Goal: Information Seeking & Learning: Learn about a topic

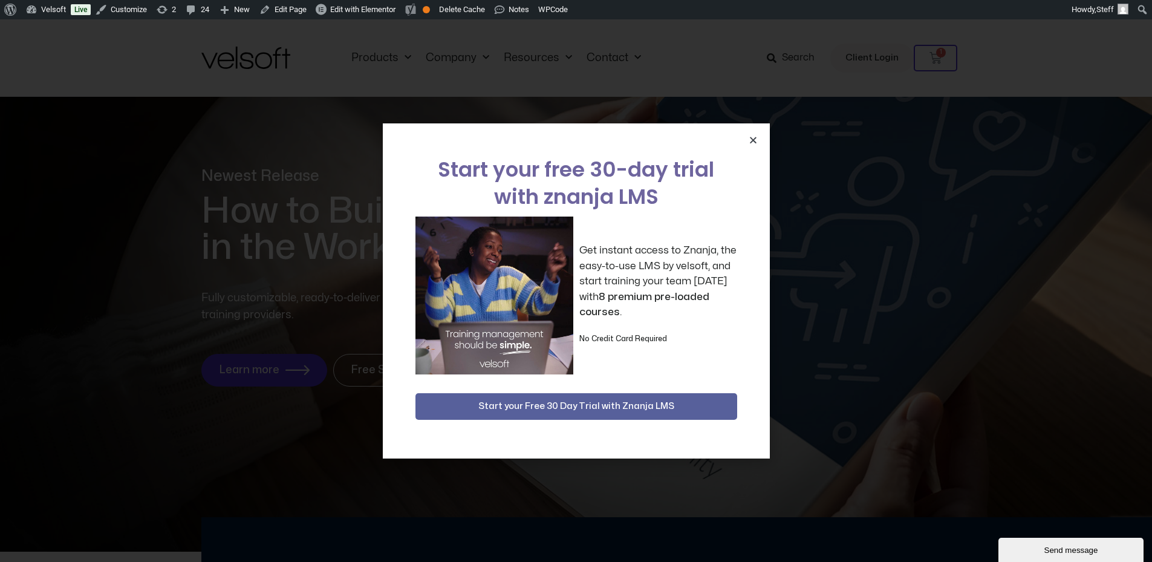
click at [751, 135] on icon "Close" at bounding box center [753, 139] width 9 height 9
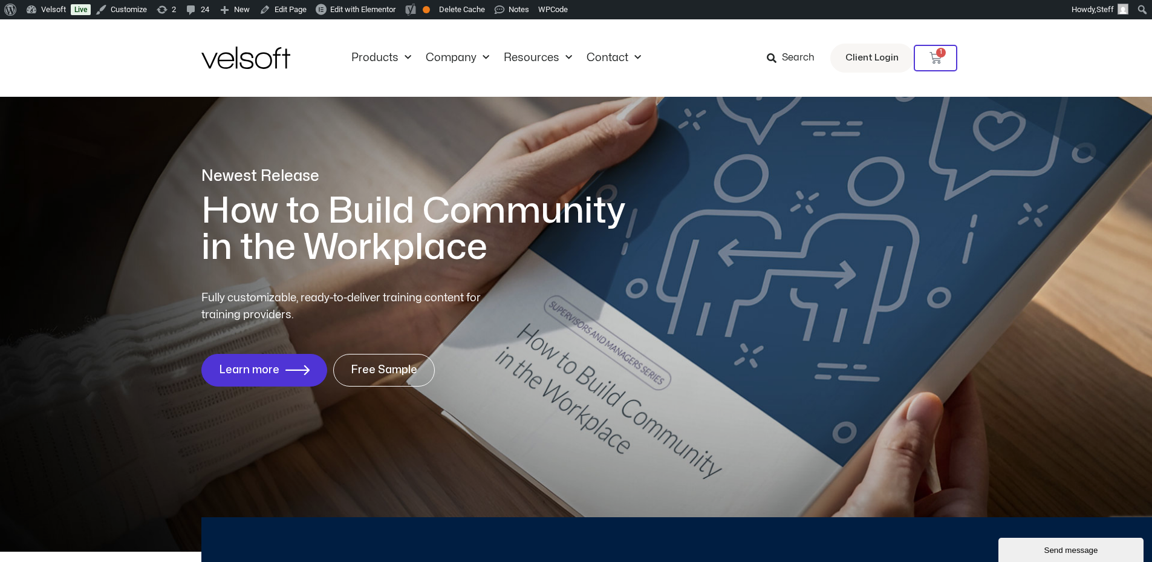
scroll to position [5637, 0]
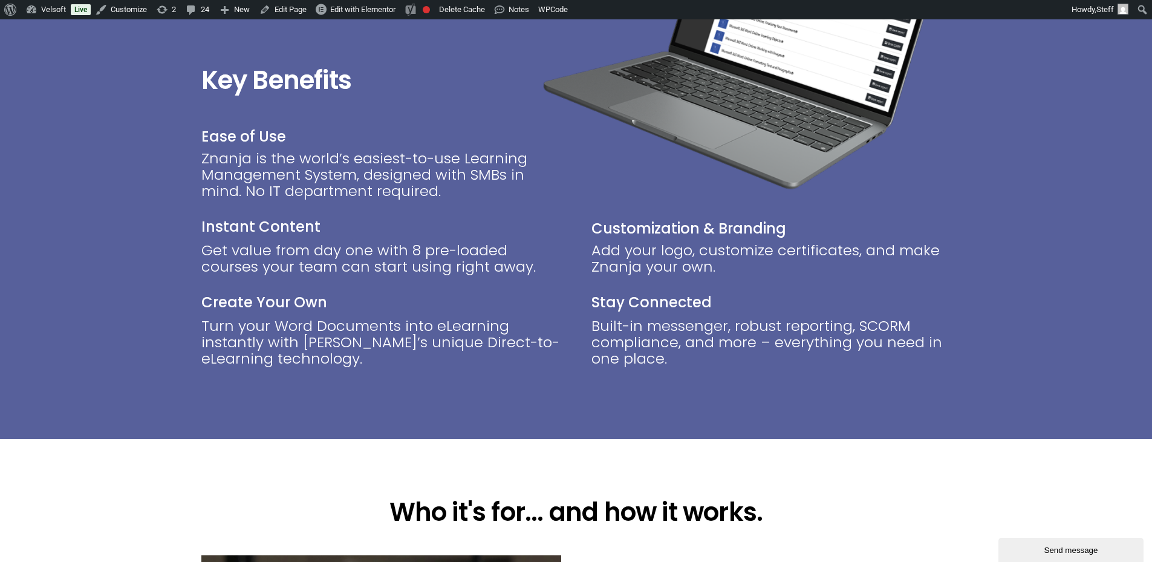
scroll to position [1512, 0]
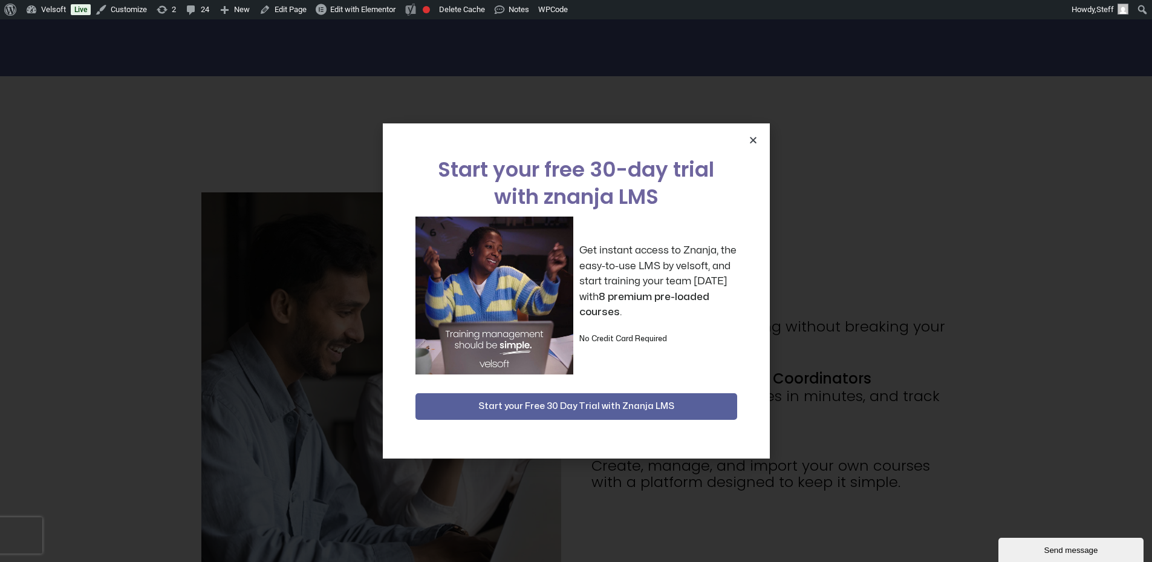
click at [753, 138] on icon "Close" at bounding box center [753, 139] width 9 height 9
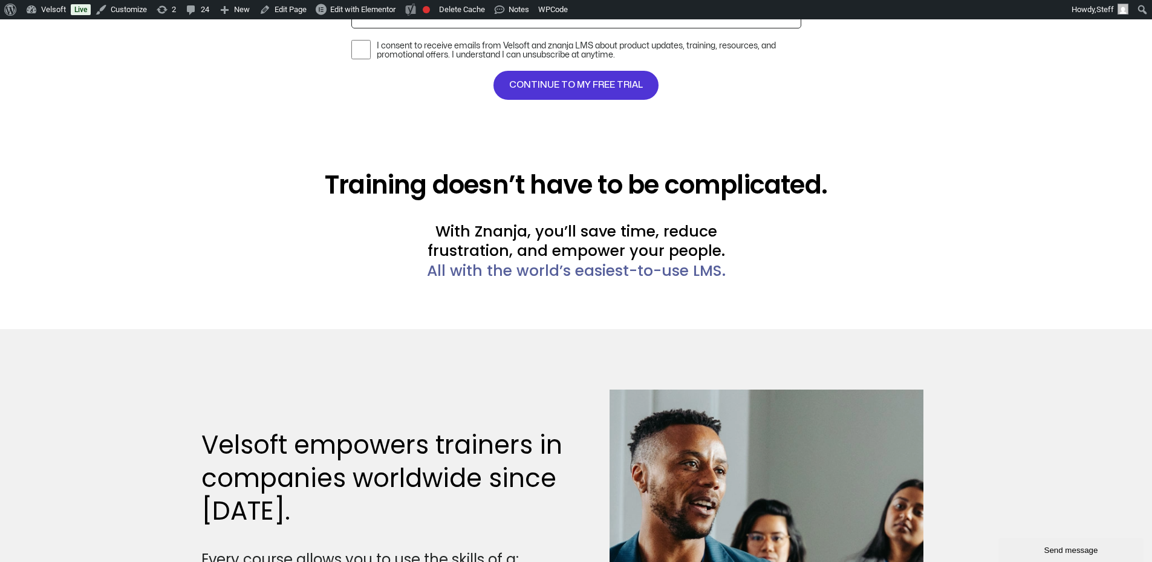
scroll to position [3084, 0]
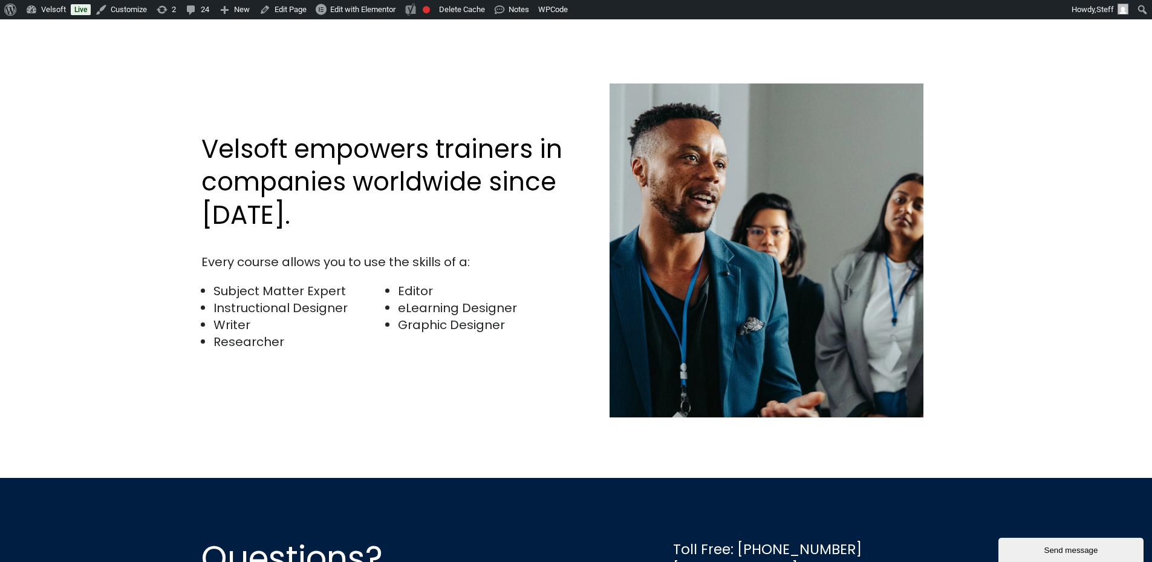
scroll to position [2298, 0]
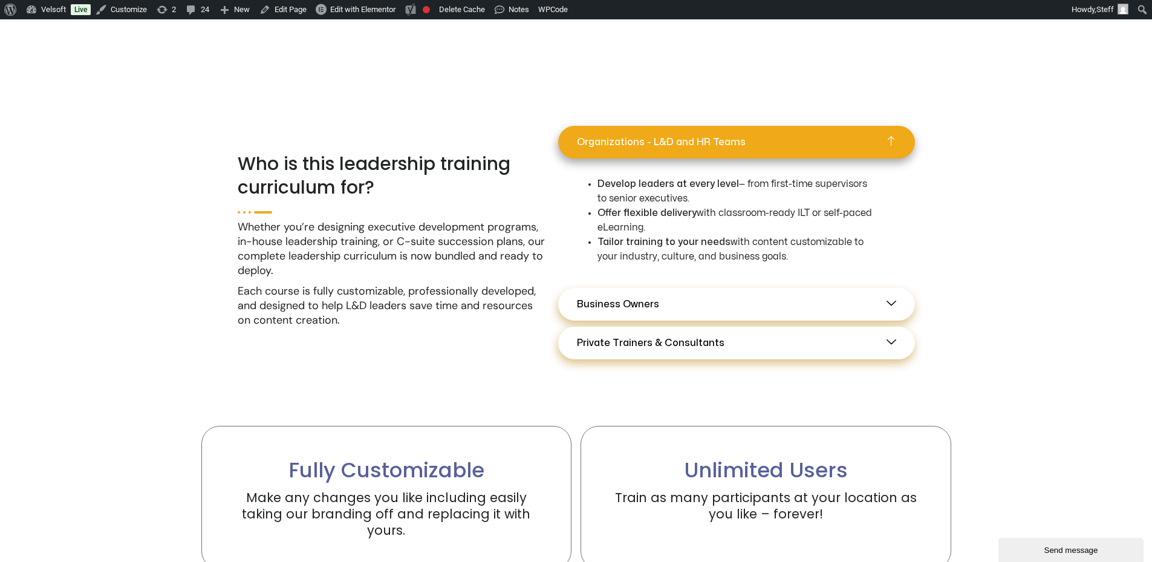
scroll to position [786, 0]
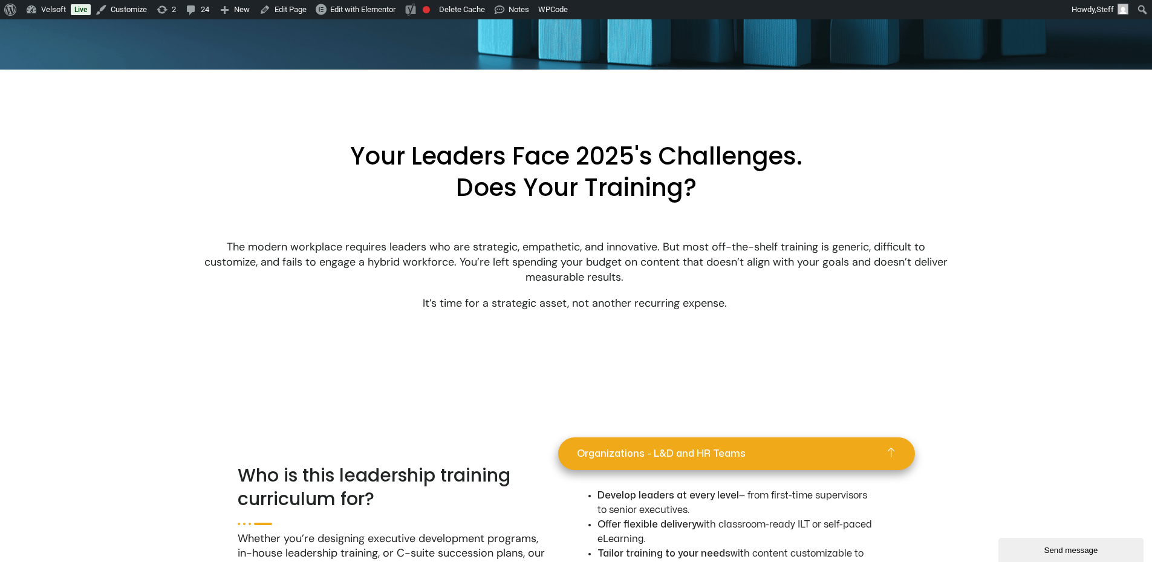
scroll to position [363, 0]
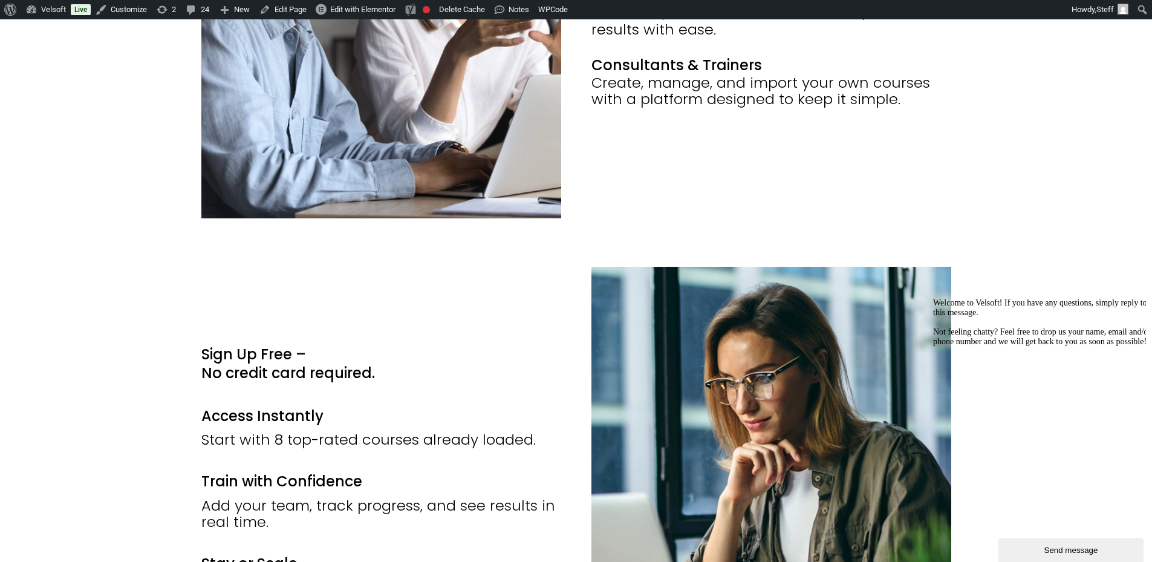
scroll to position [1935, 0]
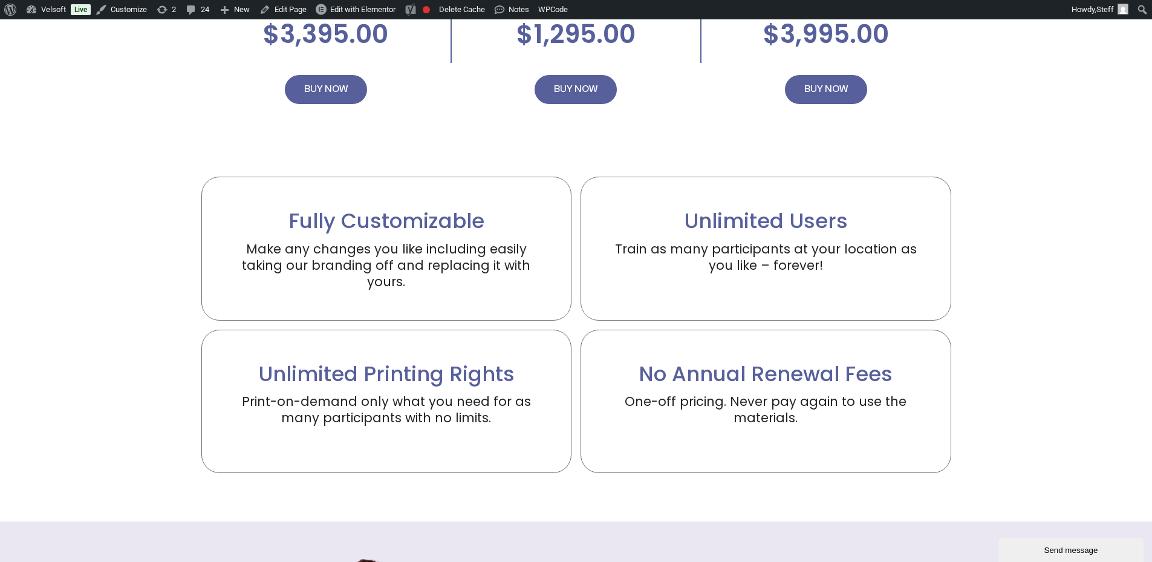
scroll to position [2721, 0]
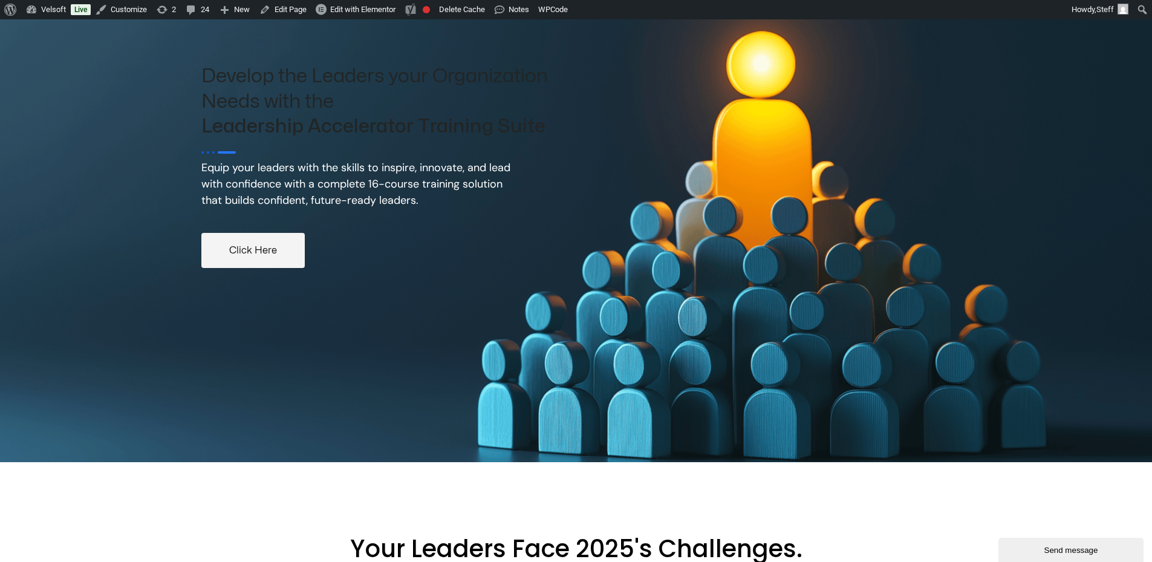
scroll to position [60, 0]
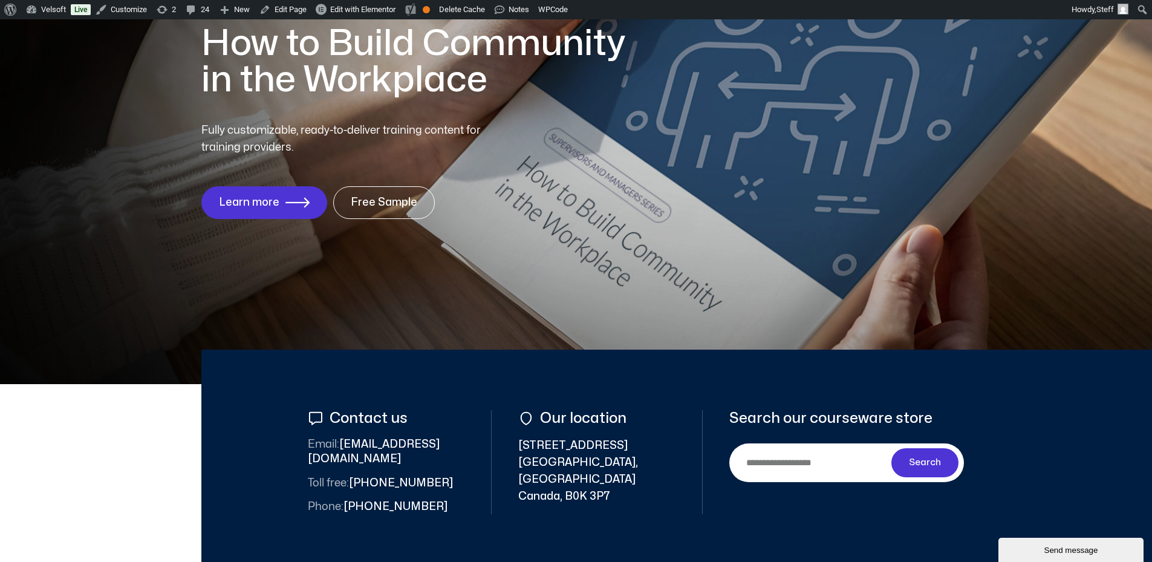
scroll to position [363, 0]
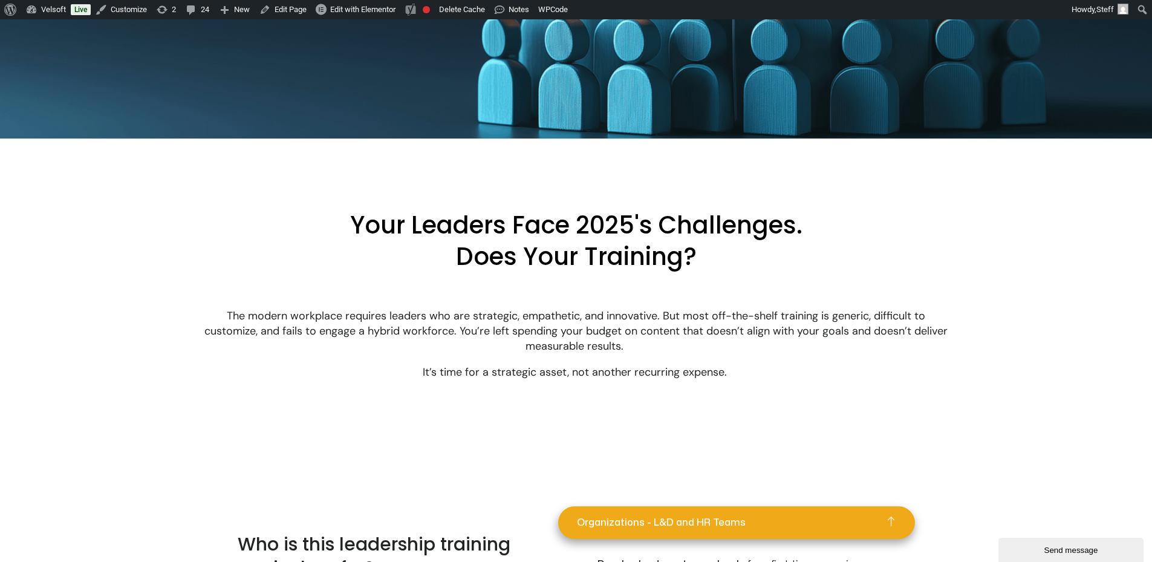
scroll to position [726, 0]
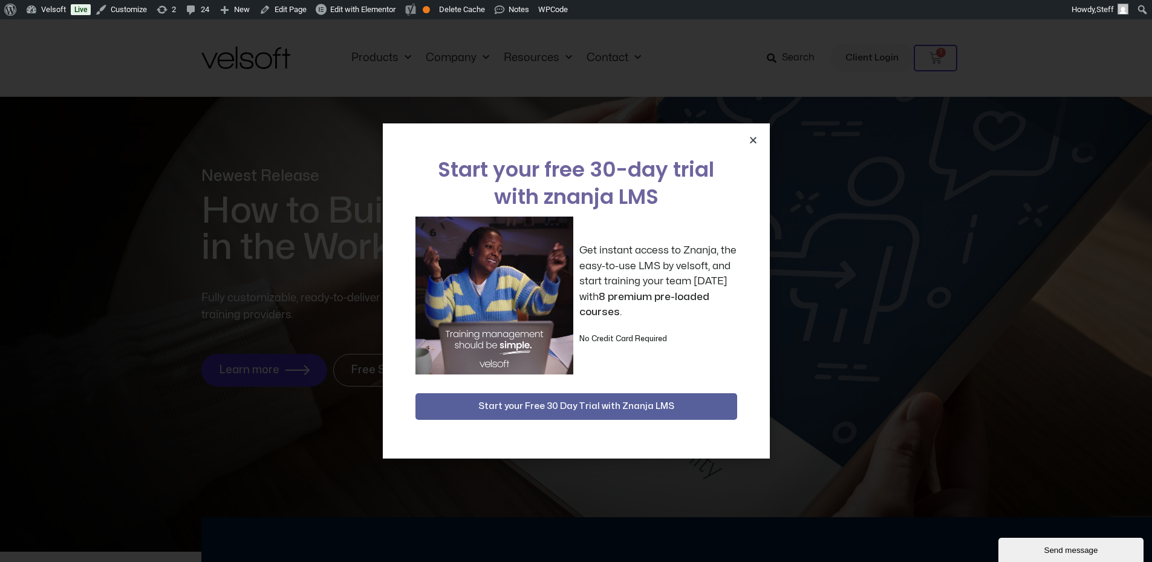
click at [757, 140] on icon "Close" at bounding box center [753, 139] width 9 height 9
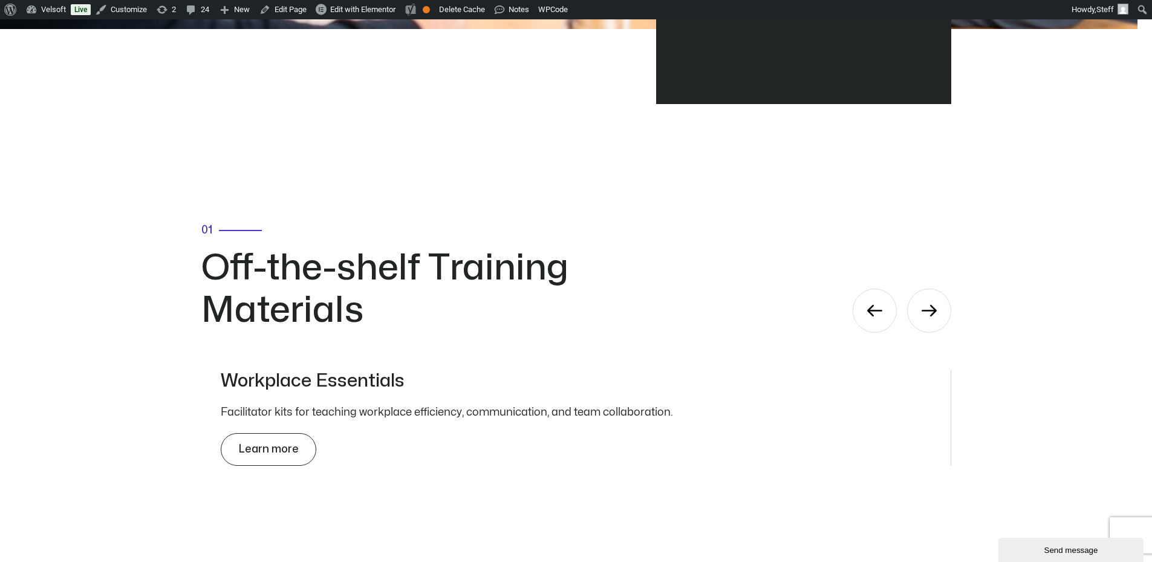
scroll to position [3749, 0]
click at [934, 317] on icon "Next" at bounding box center [929, 310] width 15 height 11
click at [897, 317] on div "01 Off-the-shelf Training Materials Workplace Essentials Facilitator kits for t…" at bounding box center [576, 346] width 750 height 483
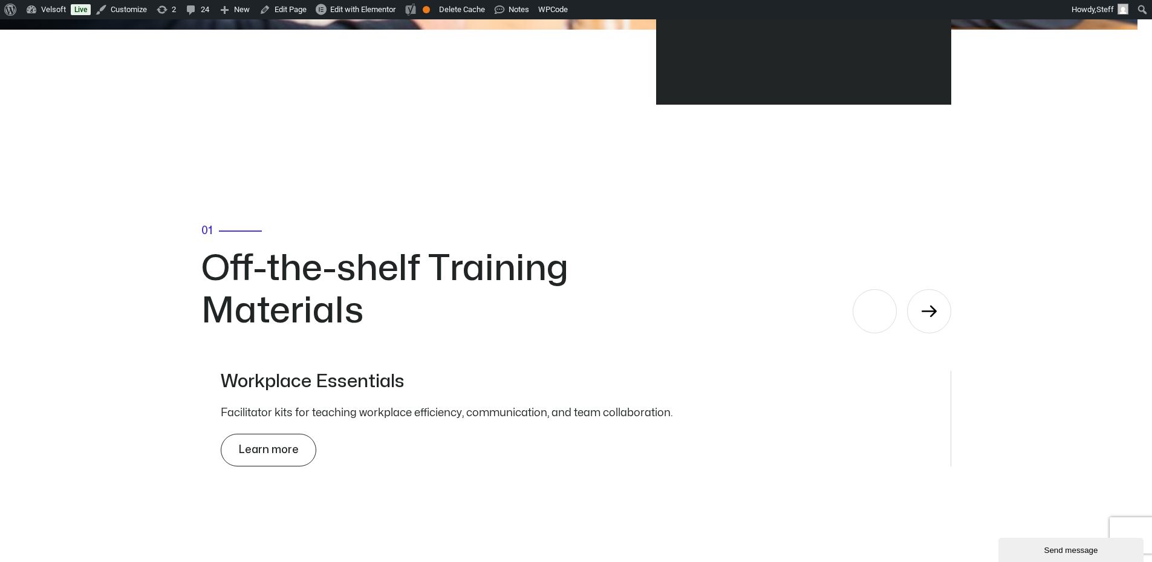
click at [877, 318] on icon "Previous" at bounding box center [874, 311] width 15 height 15
click at [876, 318] on icon "Previous" at bounding box center [874, 311] width 15 height 15
click at [873, 318] on icon "Previous" at bounding box center [874, 311] width 15 height 15
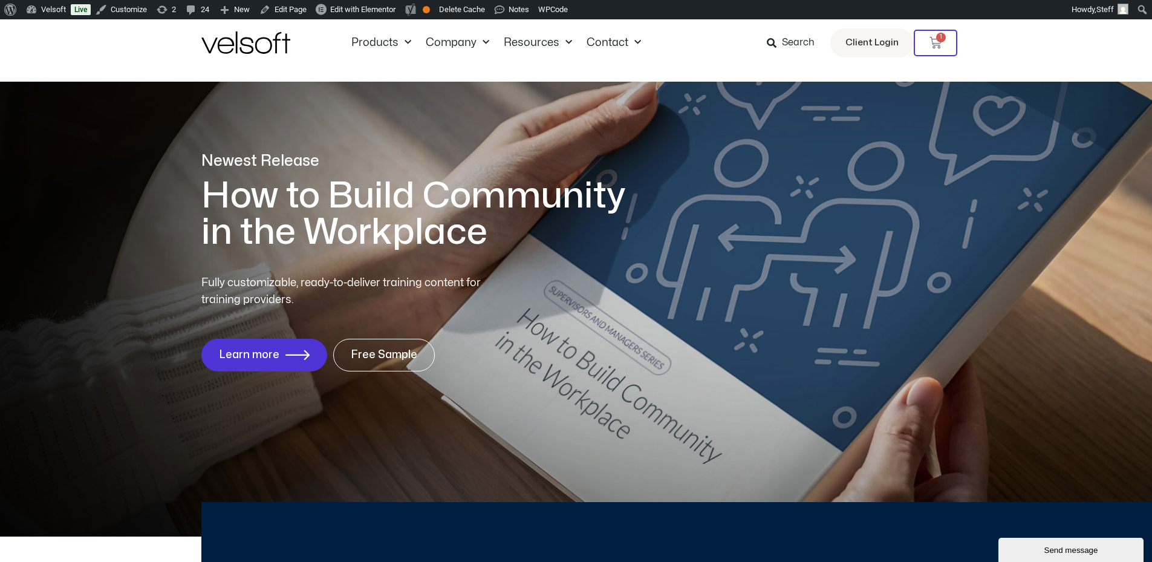
scroll to position [0, 0]
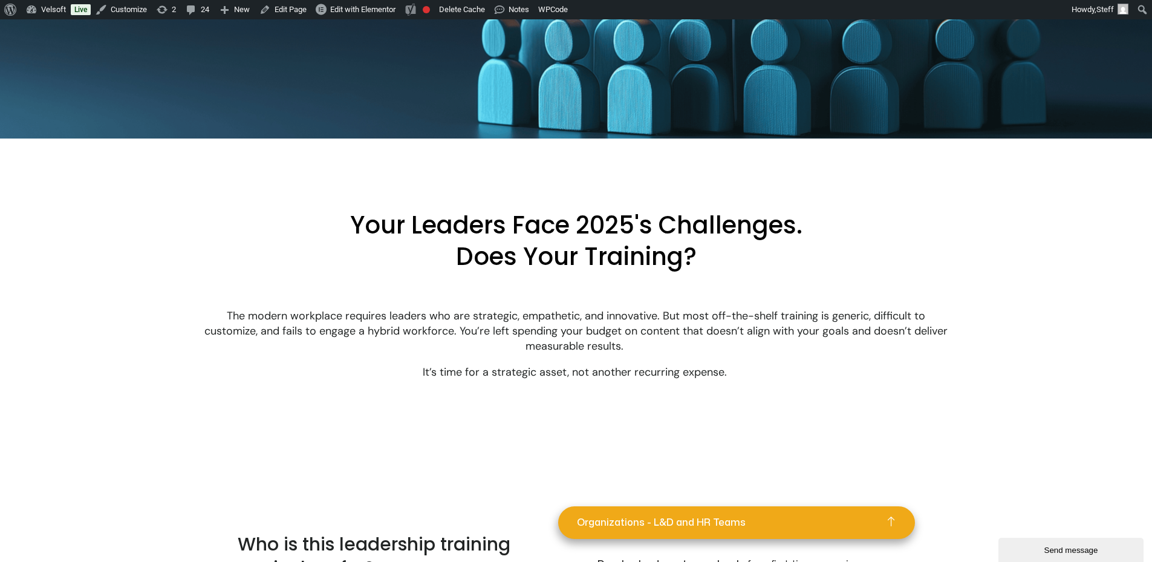
scroll to position [665, 0]
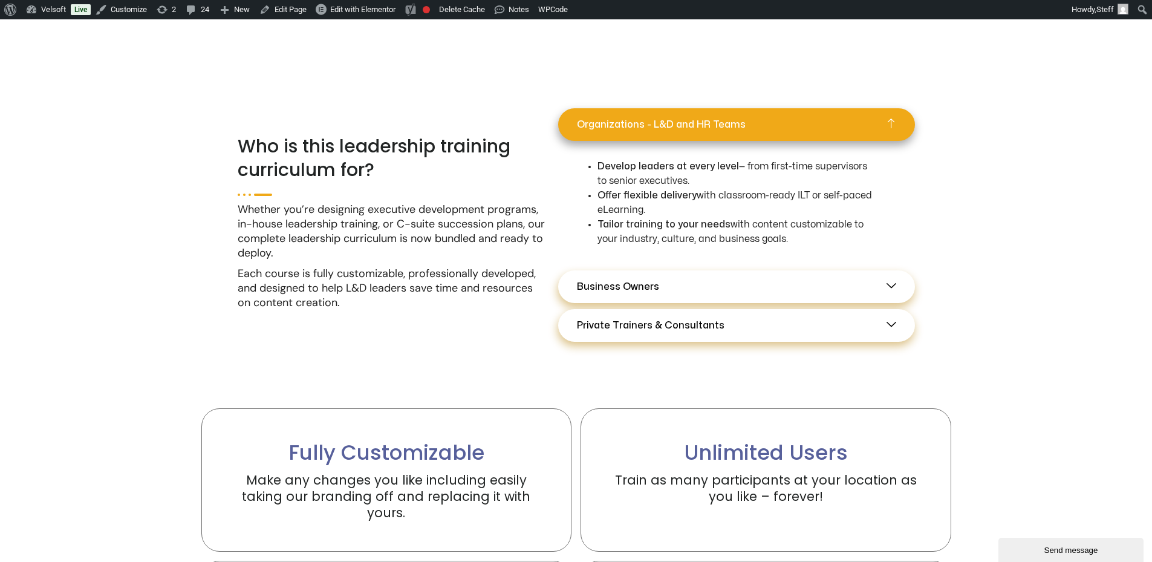
scroll to position [968, 0]
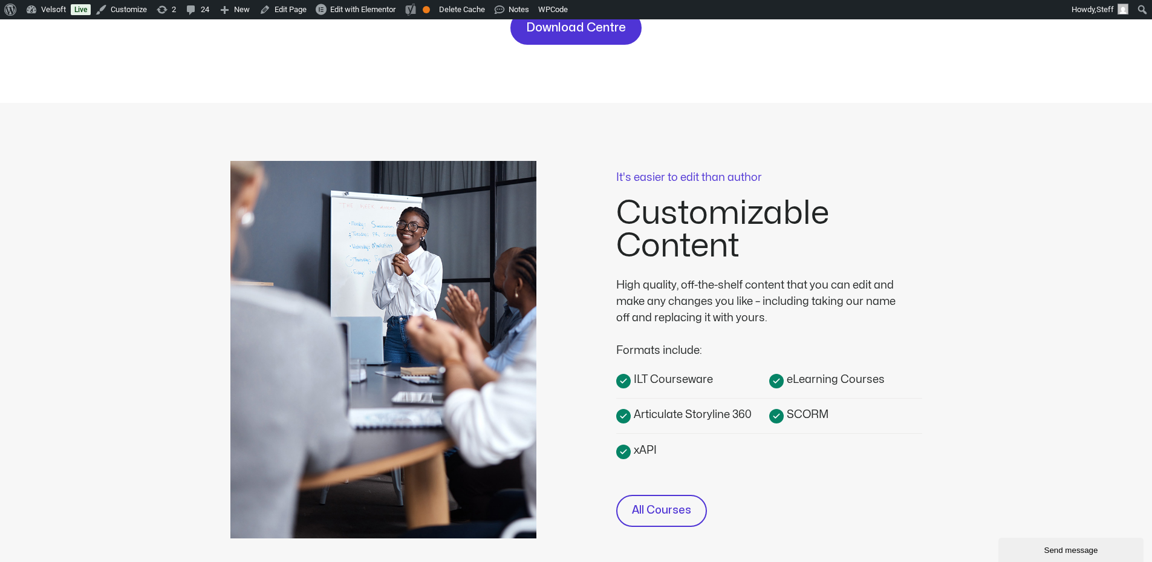
scroll to position [242, 0]
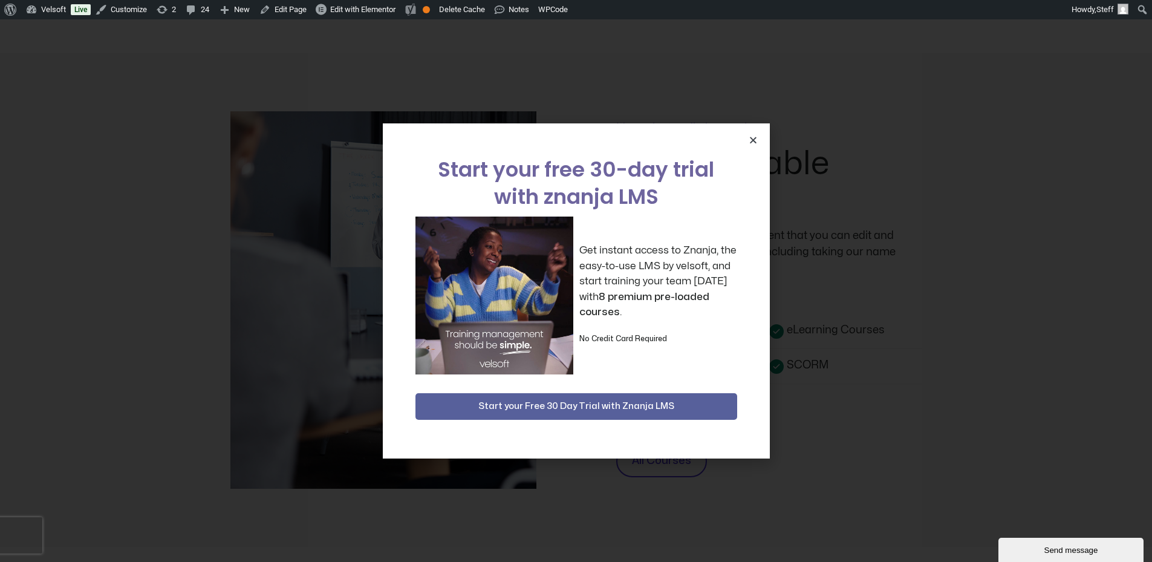
click at [759, 136] on div "Start your free 30-day trial with znanja LMS Get instant access to Znanja, the …" at bounding box center [576, 290] width 387 height 335
click at [763, 139] on div "Start your free 30-day trial with znanja LMS Get instant access to Znanja, the …" at bounding box center [576, 290] width 387 height 335
click at [750, 137] on icon "Close" at bounding box center [753, 139] width 9 height 9
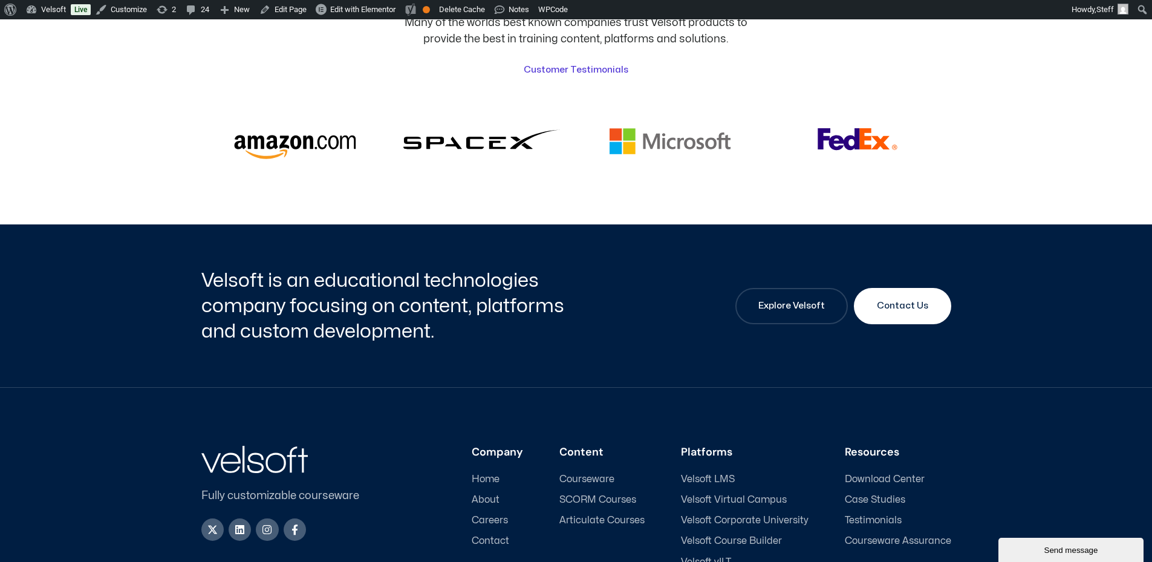
scroll to position [3084, 0]
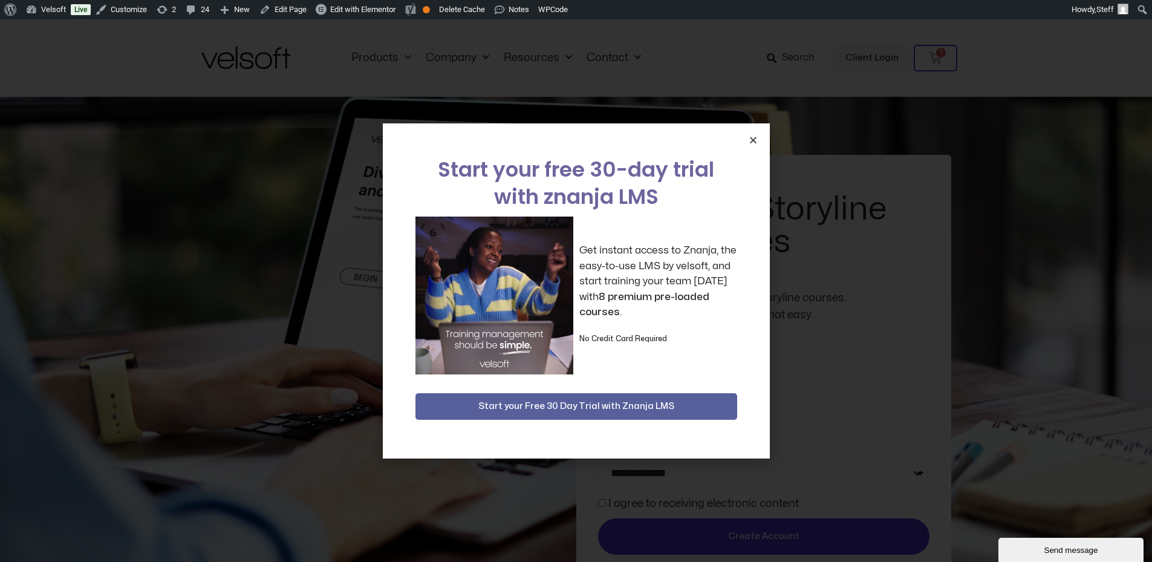
click at [750, 138] on icon "Close" at bounding box center [753, 139] width 9 height 9
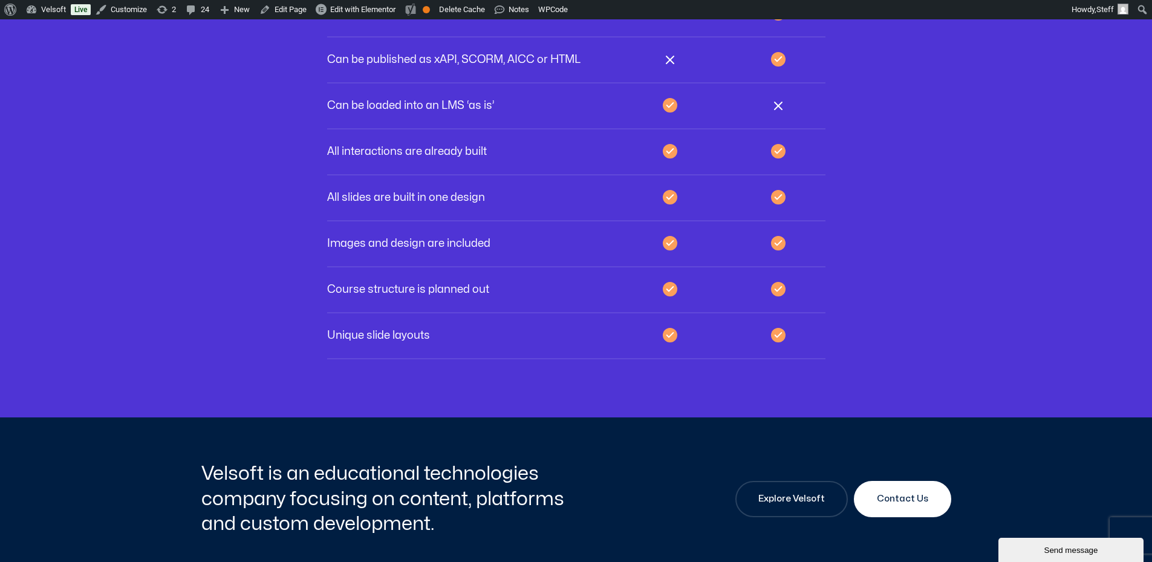
scroll to position [4112, 0]
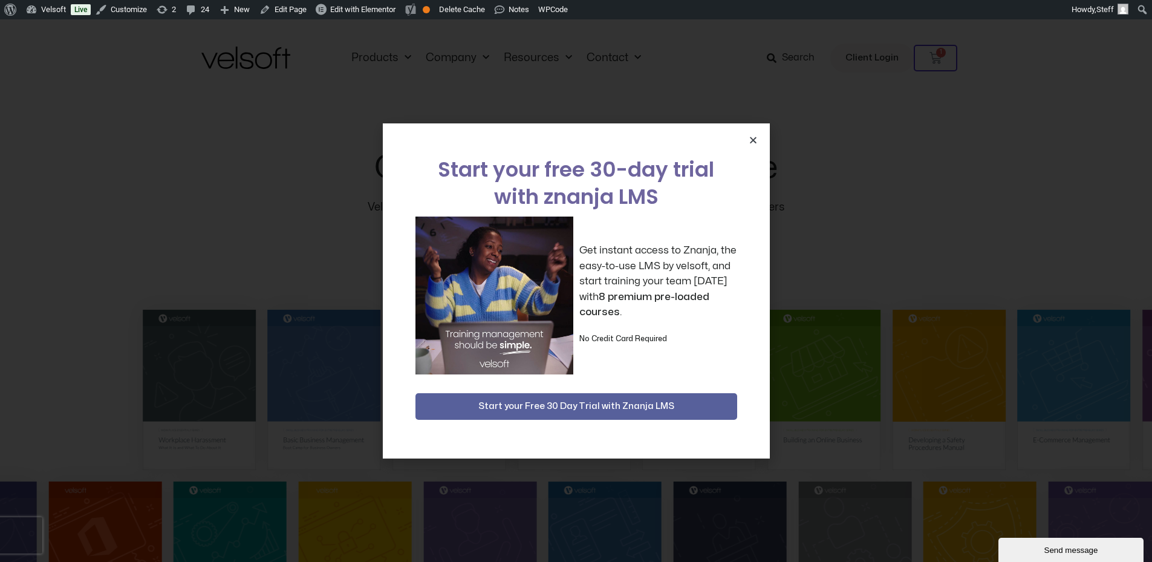
click at [749, 140] on icon "Close" at bounding box center [753, 139] width 9 height 9
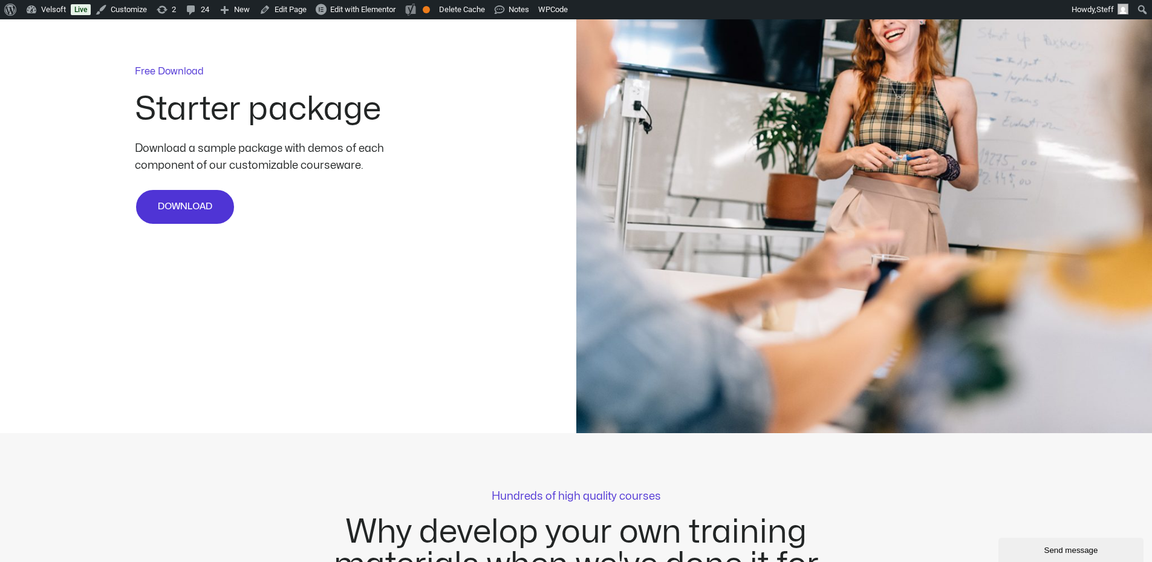
scroll to position [3205, 0]
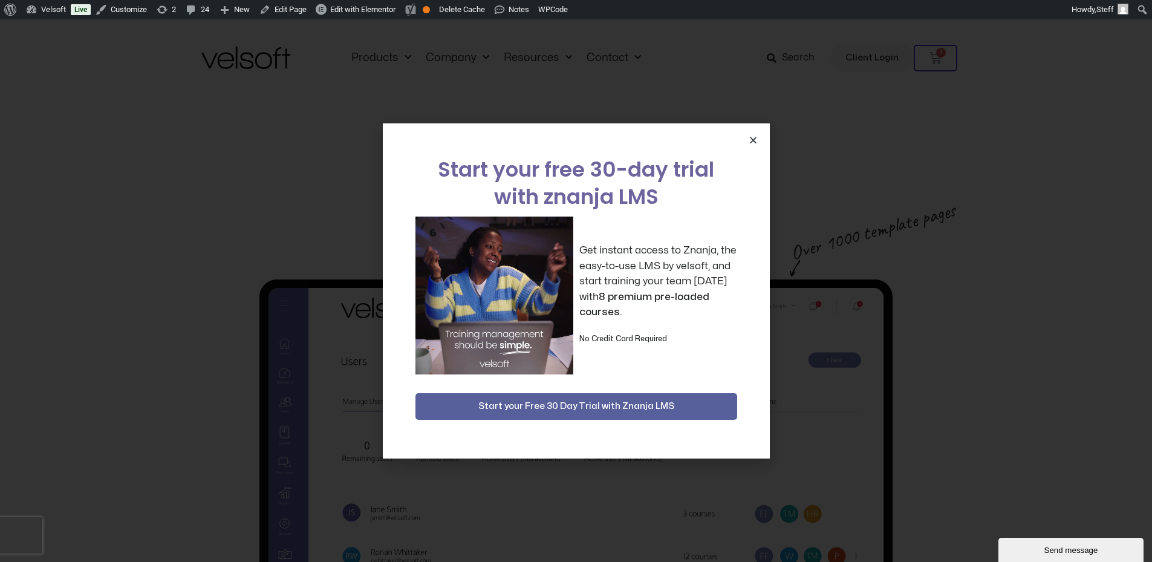
click at [756, 142] on icon "Close" at bounding box center [753, 139] width 9 height 9
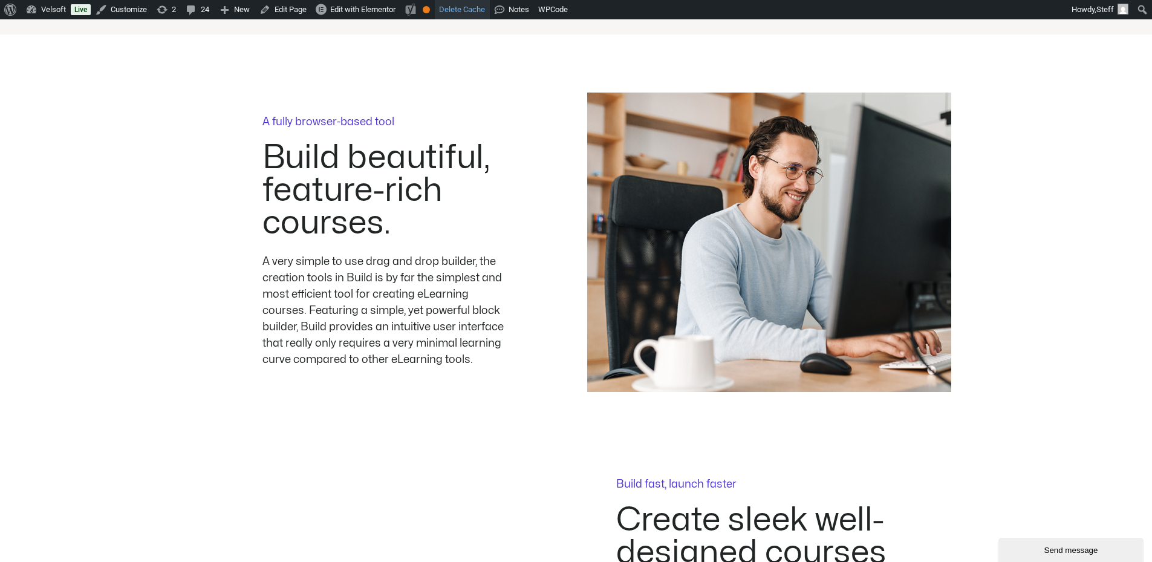
scroll to position [1149, 0]
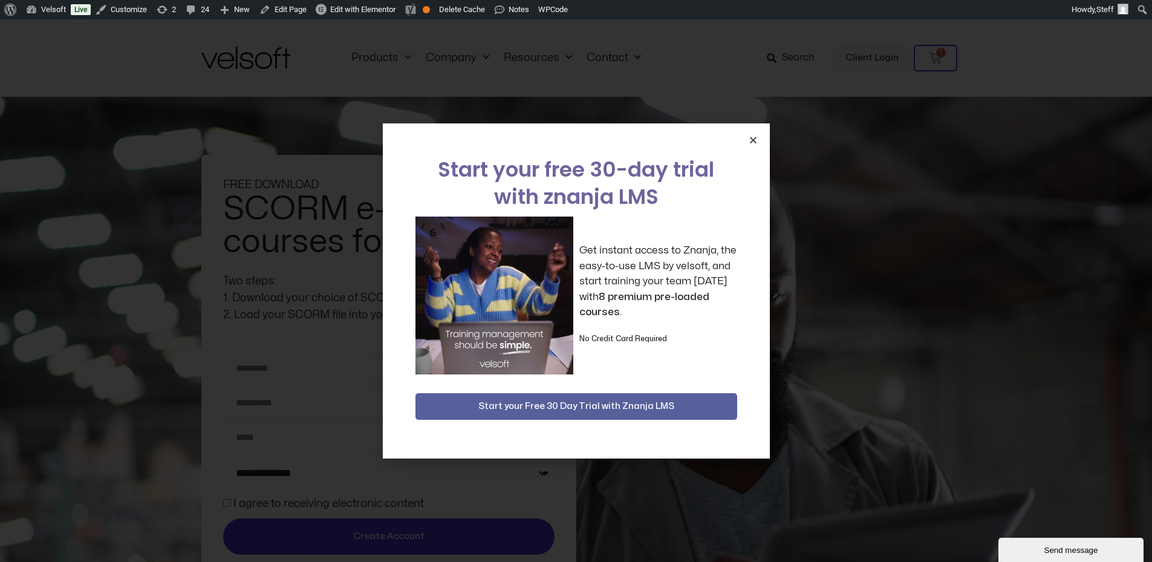
click at [750, 143] on div "Start your free 30-day trial with znanja LMS Get instant access to Znanja, the …" at bounding box center [576, 290] width 387 height 335
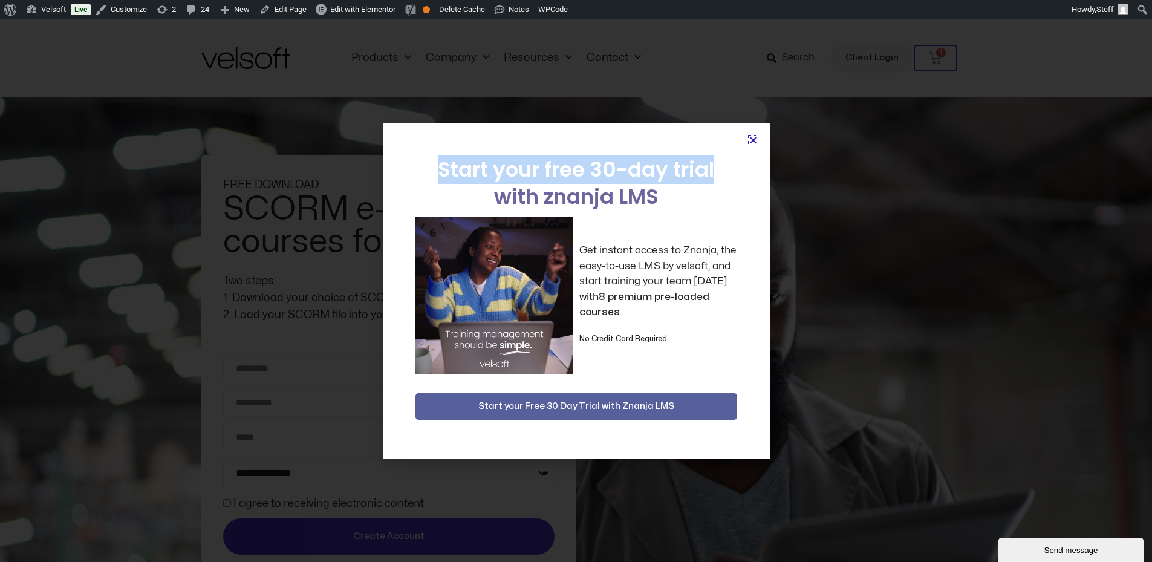
click at [752, 140] on icon "Close" at bounding box center [753, 139] width 9 height 9
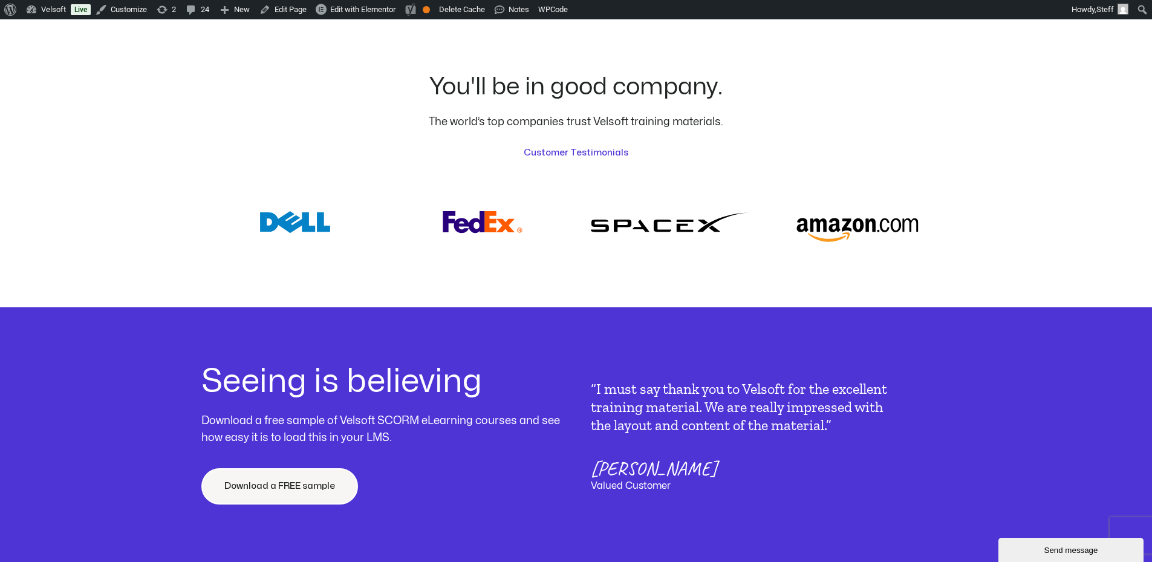
scroll to position [4354, 0]
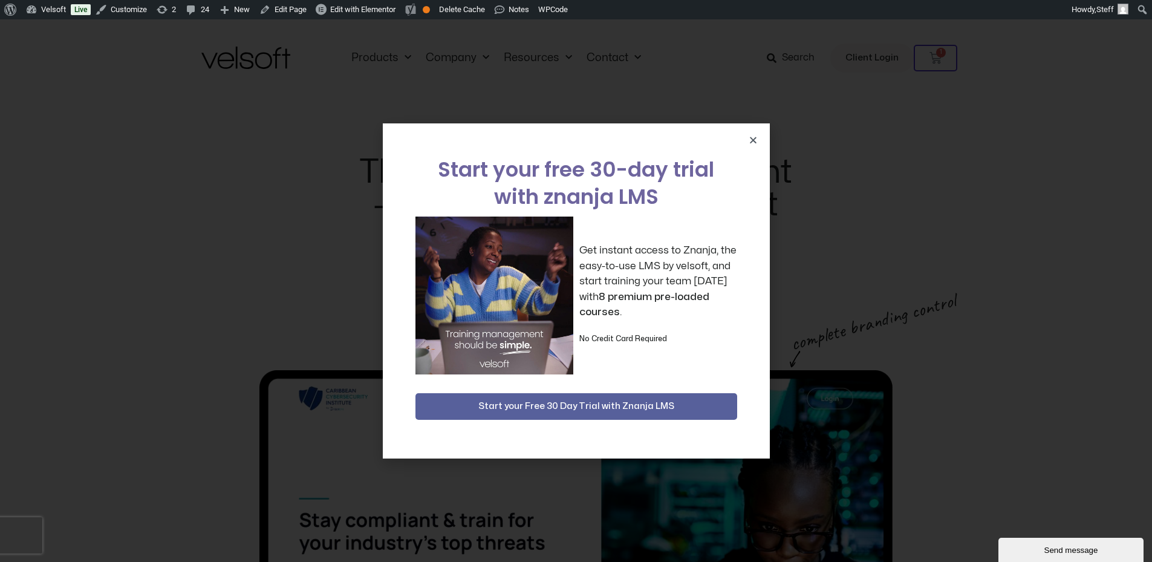
drag, startPoint x: 752, startPoint y: 149, endPoint x: 751, endPoint y: 142, distance: 7.4
click at [752, 149] on div "Start your free 30-day trial with znanja LMS Get instant access to Znanja, the …" at bounding box center [576, 290] width 387 height 335
click at [751, 139] on icon "Close" at bounding box center [753, 139] width 9 height 9
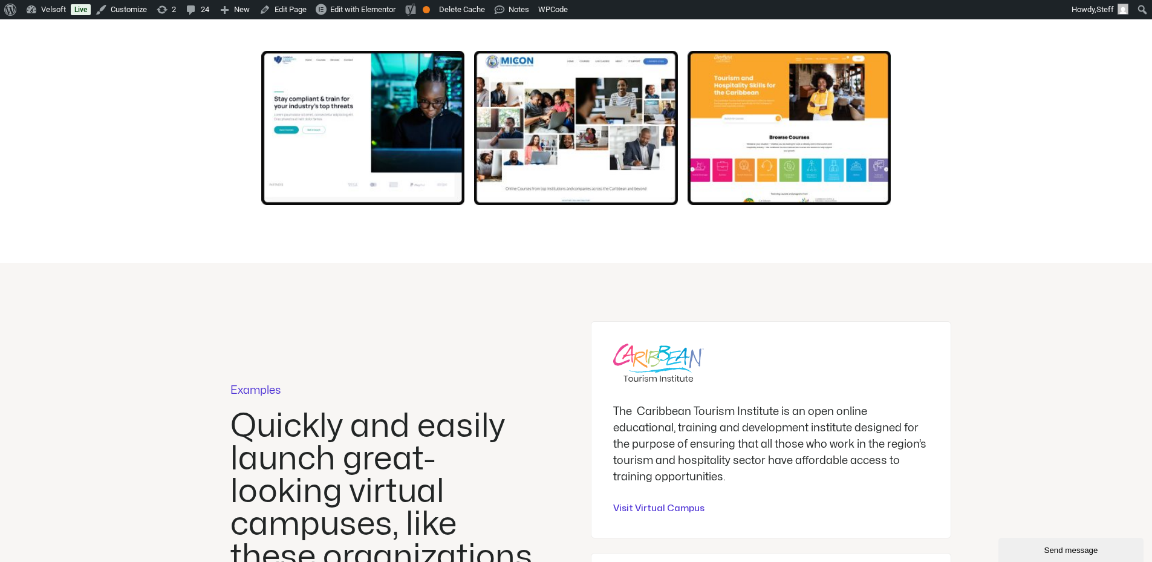
scroll to position [2600, 0]
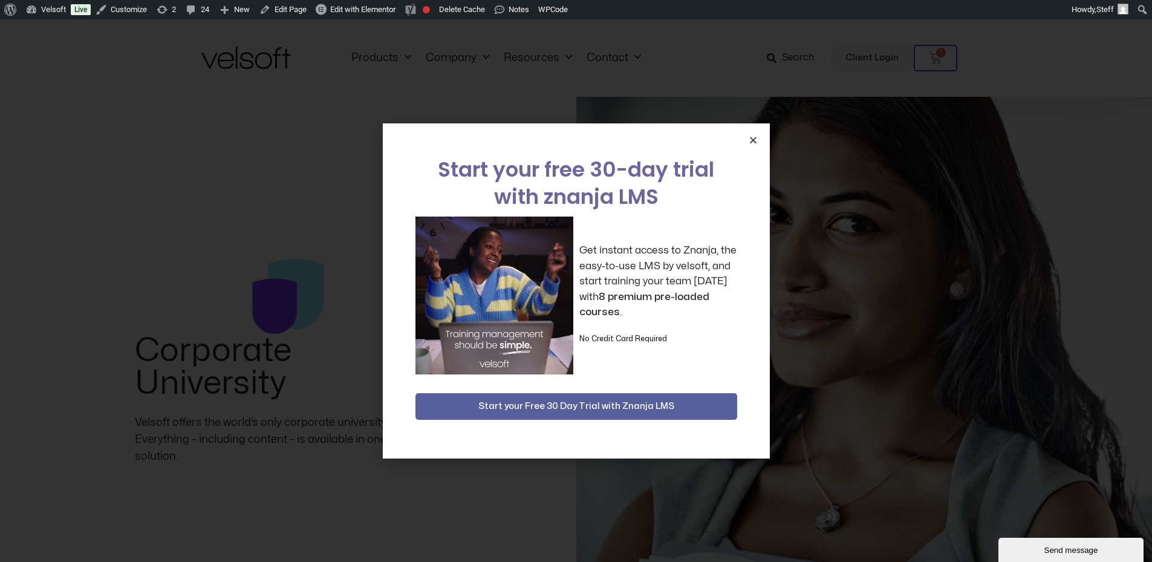
click at [755, 138] on icon "Close" at bounding box center [753, 139] width 9 height 9
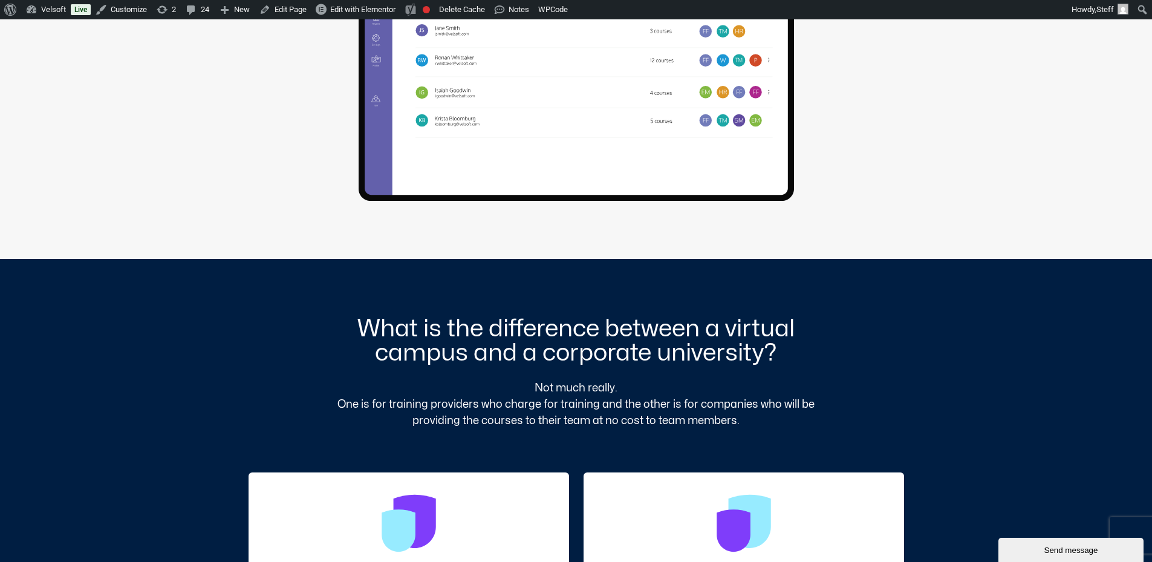
scroll to position [3689, 0]
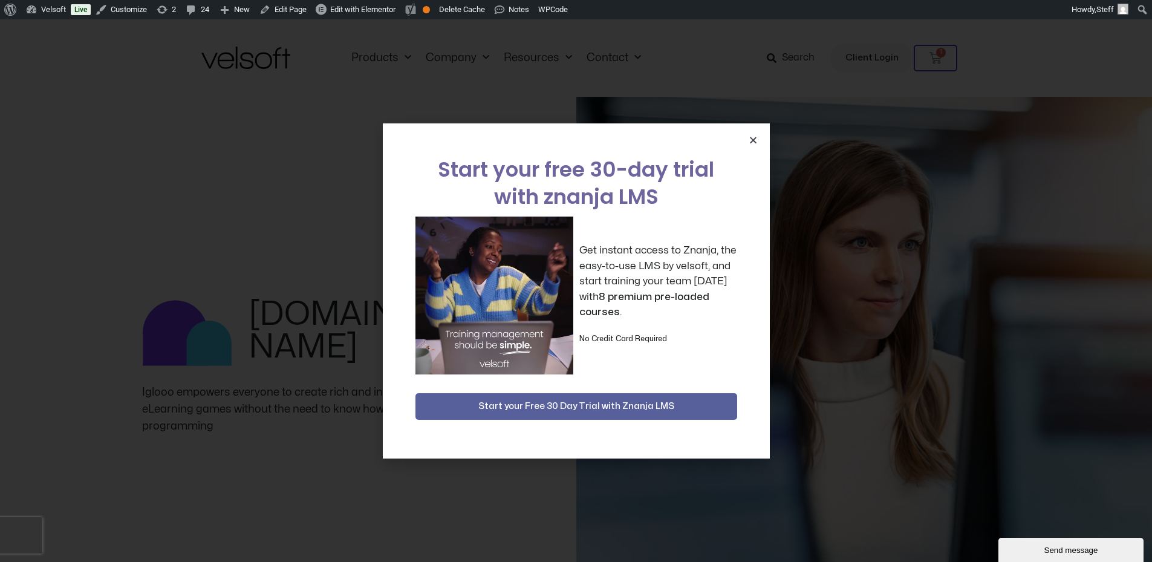
click at [757, 143] on icon "Close" at bounding box center [753, 139] width 9 height 9
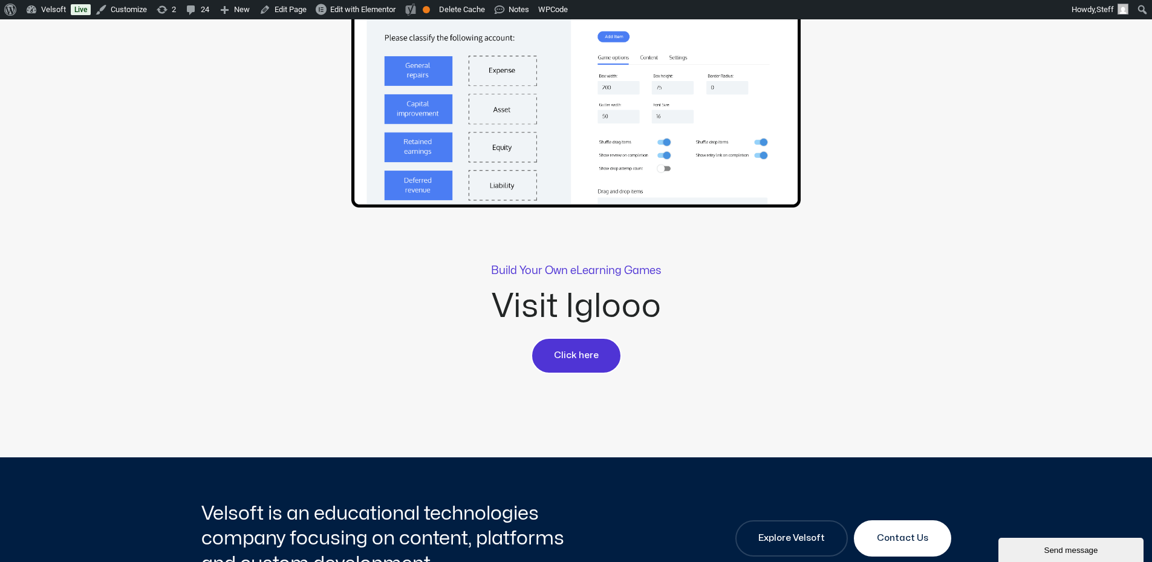
scroll to position [2540, 0]
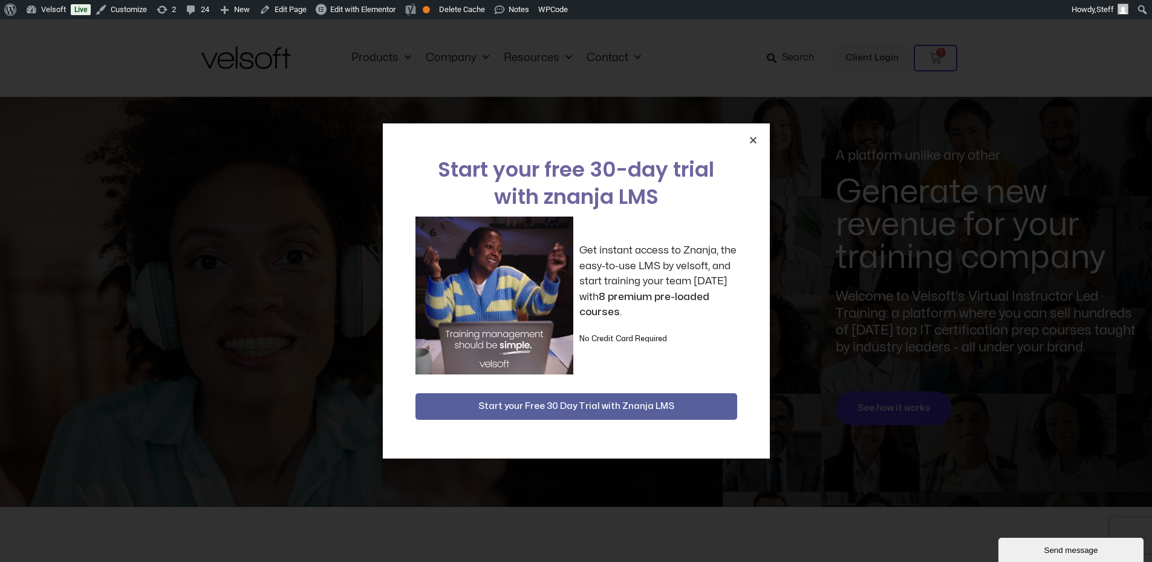
click at [753, 141] on icon "Close" at bounding box center [753, 139] width 9 height 9
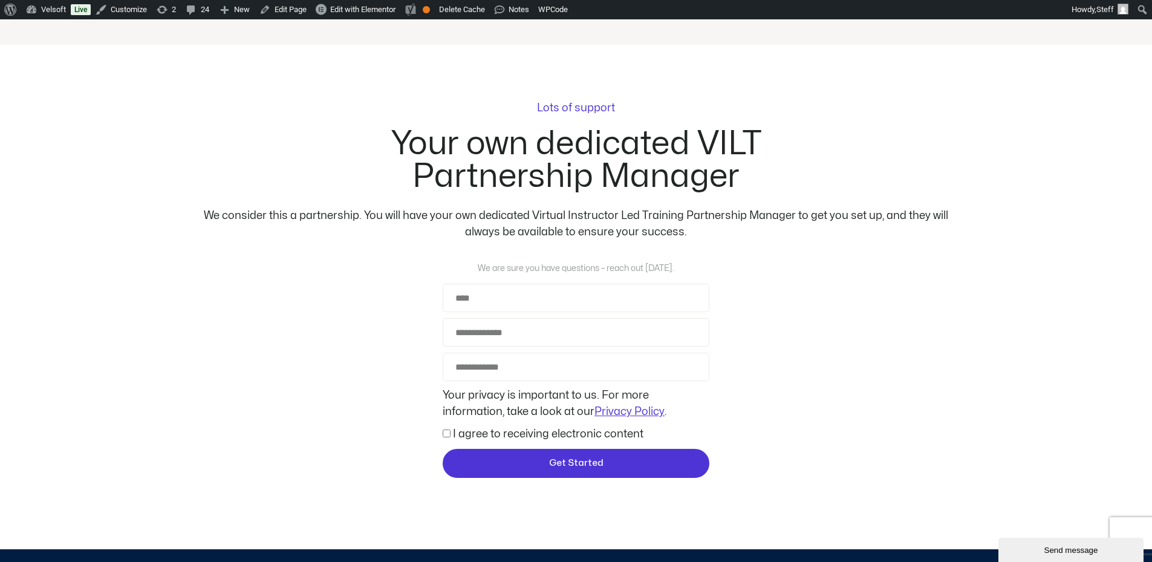
scroll to position [2600, 0]
